Goal: Book appointment/travel/reservation

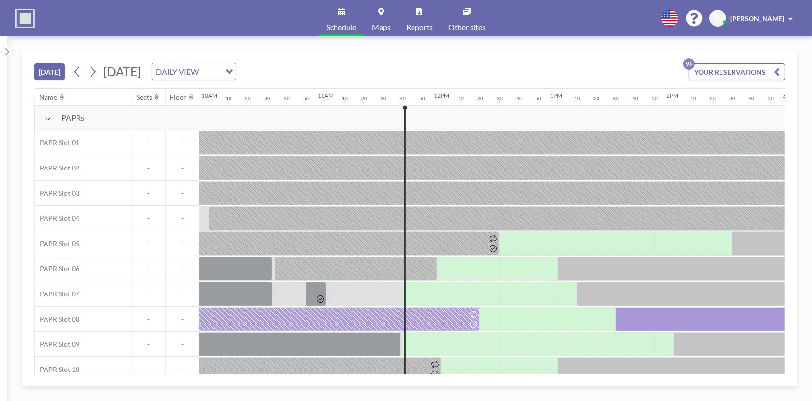
scroll to position [0, 1155]
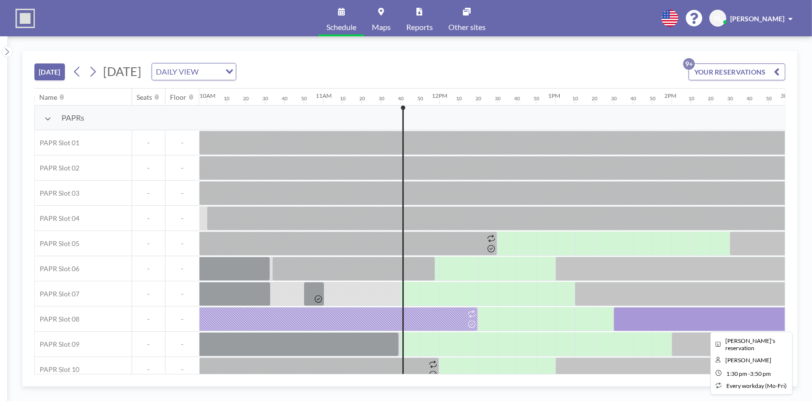
click at [539, 247] on div at bounding box center [749, 319] width 271 height 24
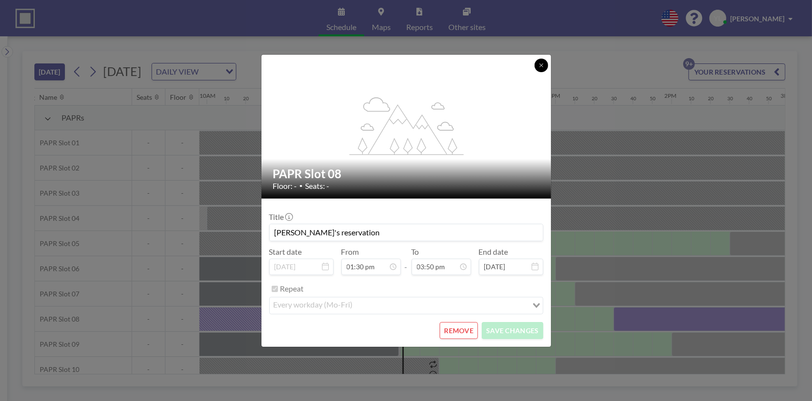
click at [539, 61] on button at bounding box center [542, 66] width 14 height 14
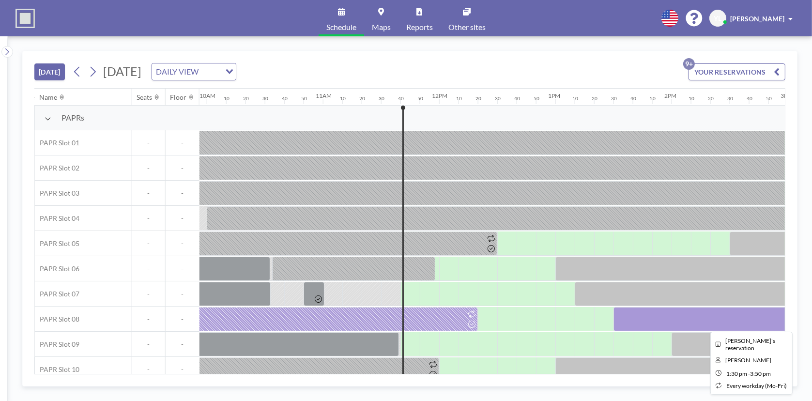
click at [539, 247] on div at bounding box center [749, 319] width 271 height 24
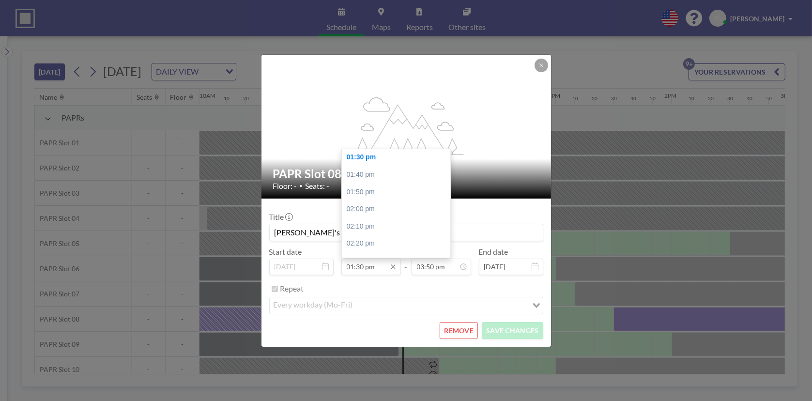
click at [371, 247] on input "01:30 pm" at bounding box center [371, 267] width 60 height 16
click at [384, 157] on div "01:00 pm" at bounding box center [398, 154] width 113 height 17
type input "01:00 pm"
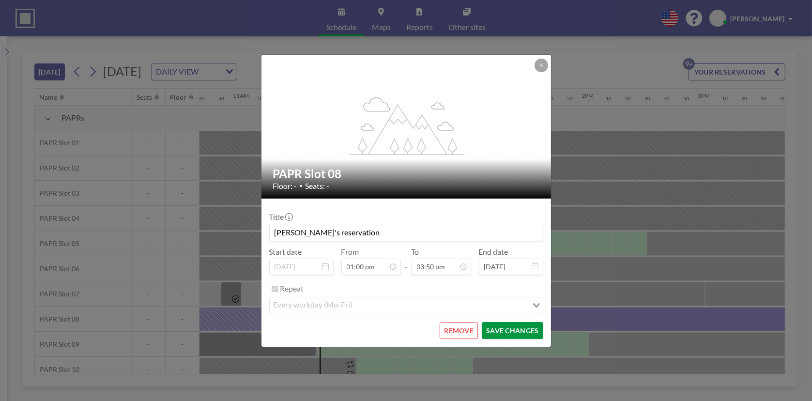
click at [509, 247] on button "SAVE CHANGES" at bounding box center [512, 330] width 61 height 17
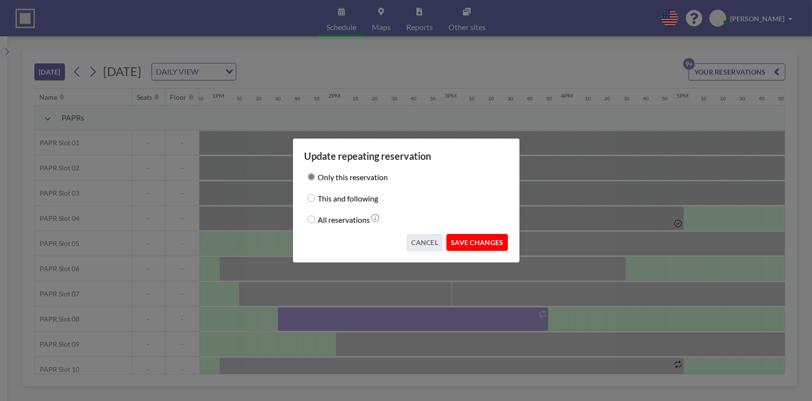
click at [501, 240] on button "SAVE CHANGES" at bounding box center [476, 242] width 61 height 17
